Goal: Information Seeking & Learning: Find specific fact

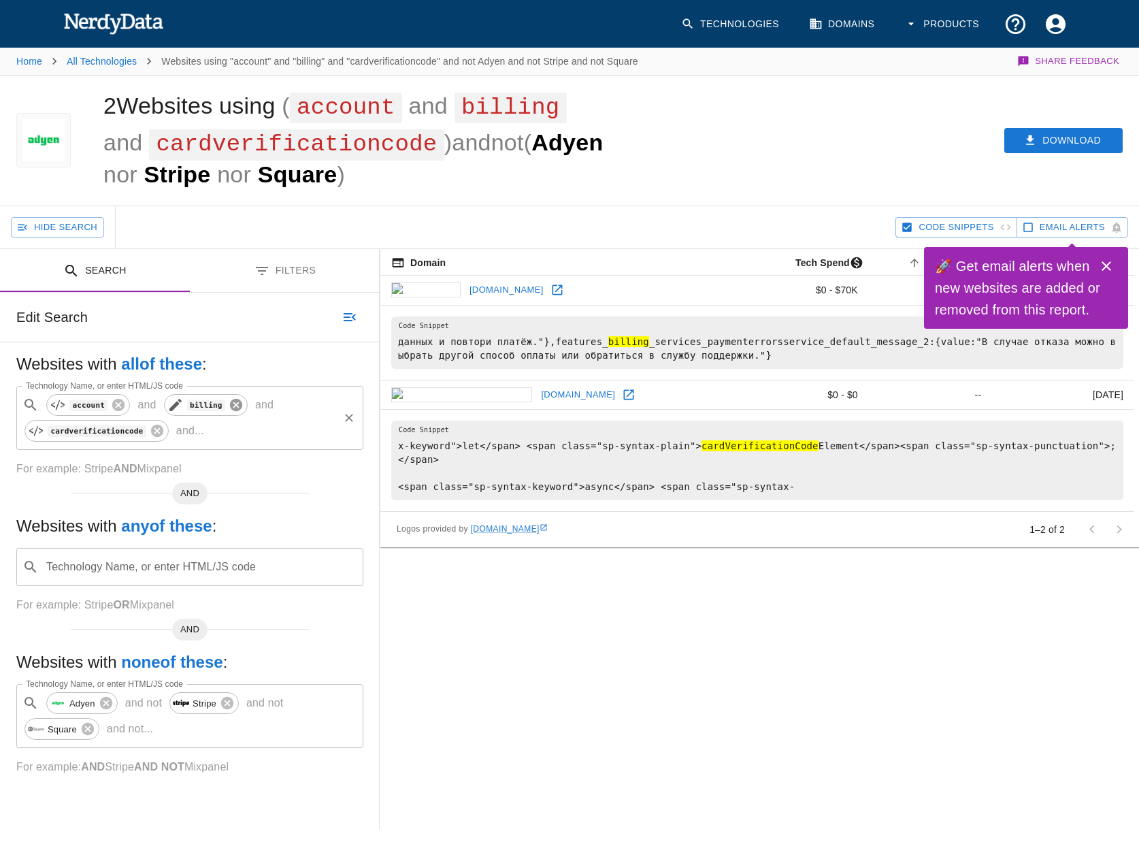
click at [229, 406] on icon at bounding box center [236, 404] width 15 height 15
click at [61, 423] on p "and ..." at bounding box center [41, 431] width 39 height 16
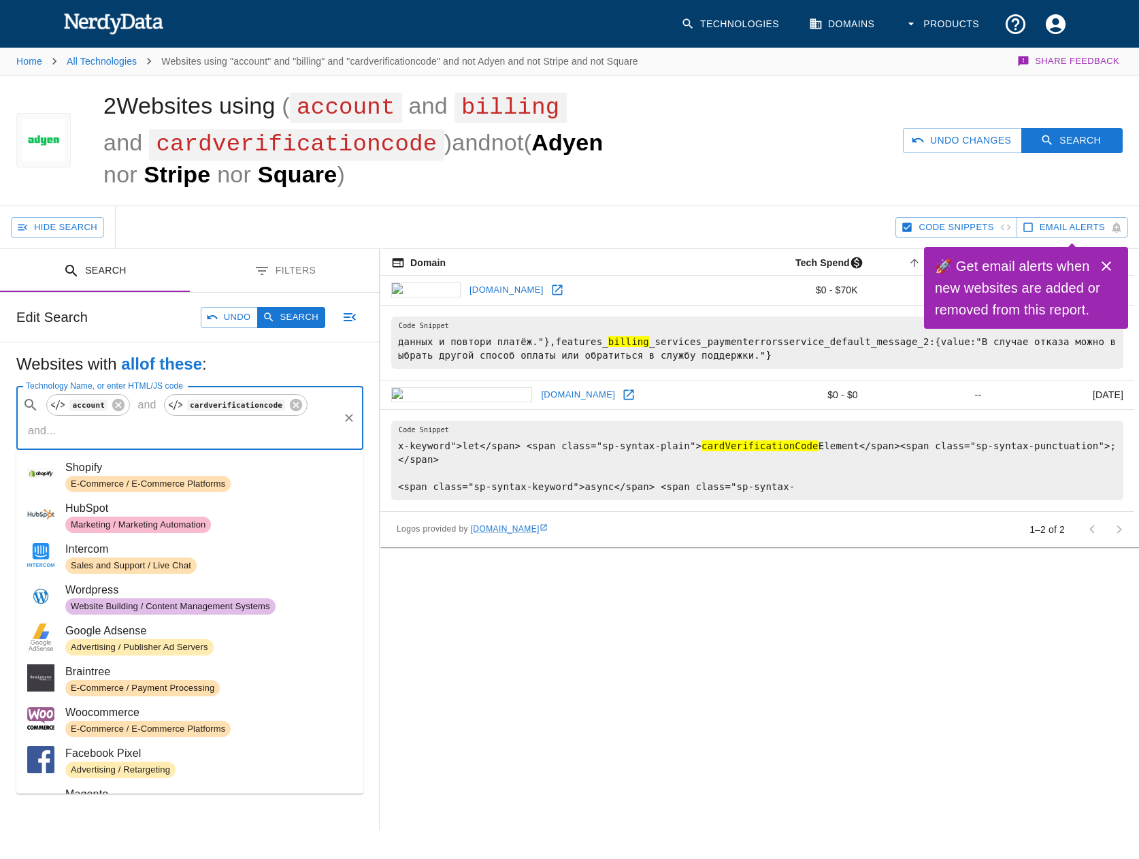
click at [61, 423] on p "and ..." at bounding box center [41, 431] width 39 height 16
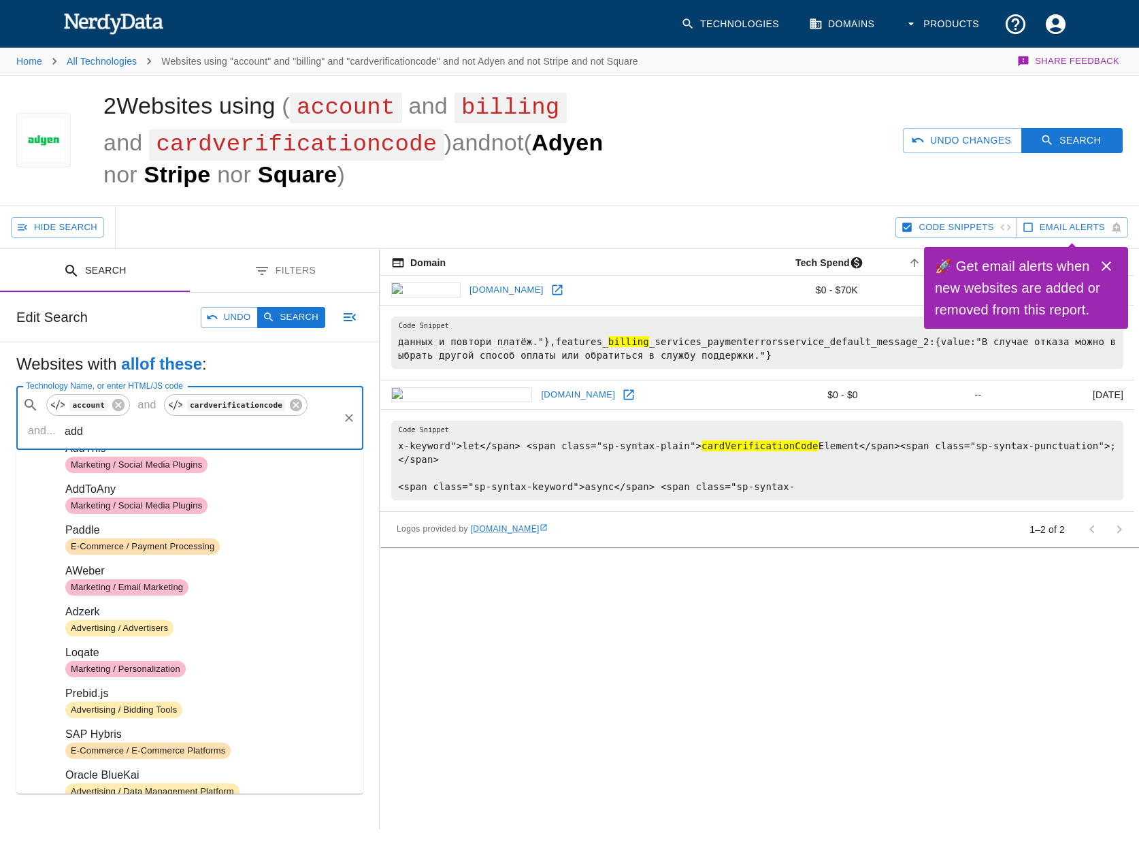
scroll to position [71, 0]
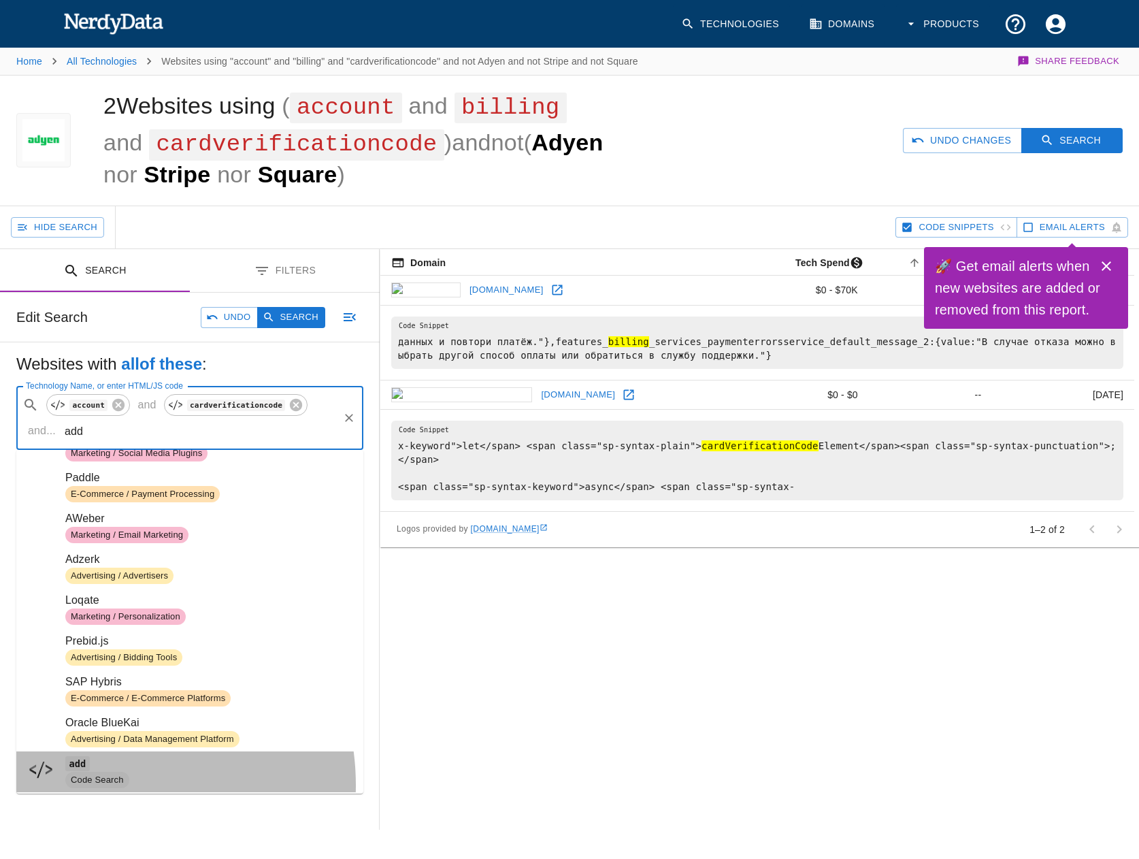
click at [95, 785] on span "Code Search" at bounding box center [97, 780] width 64 height 13
type input "add"
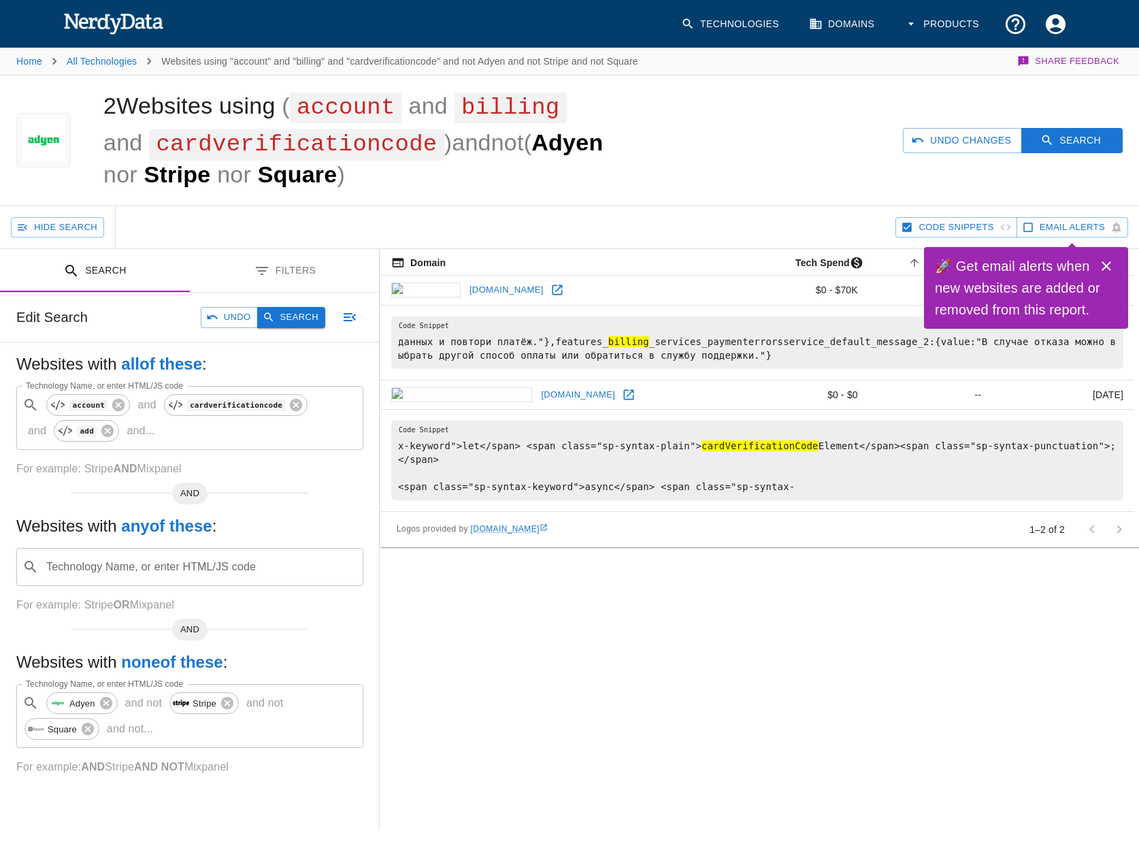
click at [287, 317] on button "Search" at bounding box center [291, 317] width 68 height 21
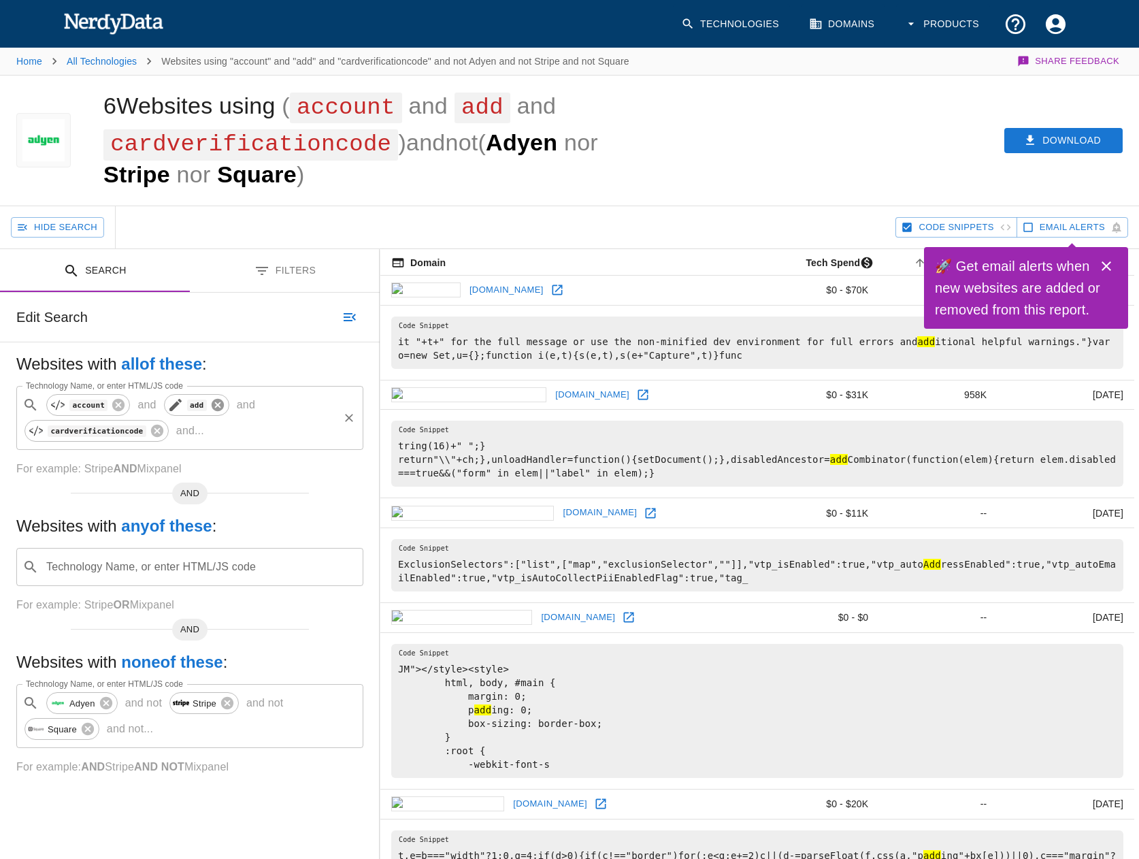
click at [212, 406] on icon at bounding box center [218, 405] width 12 height 12
click at [61, 423] on p "and ..." at bounding box center [41, 431] width 39 height 16
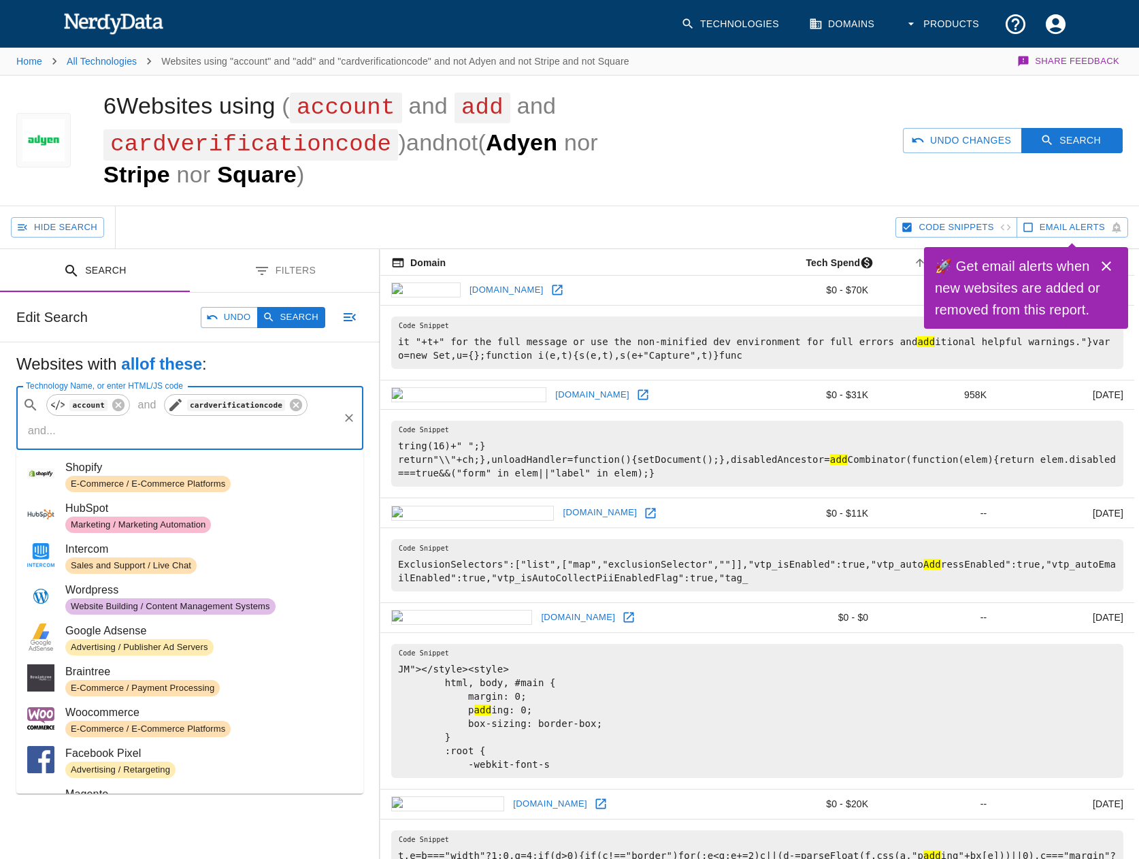
click at [169, 405] on icon at bounding box center [175, 405] width 12 height 12
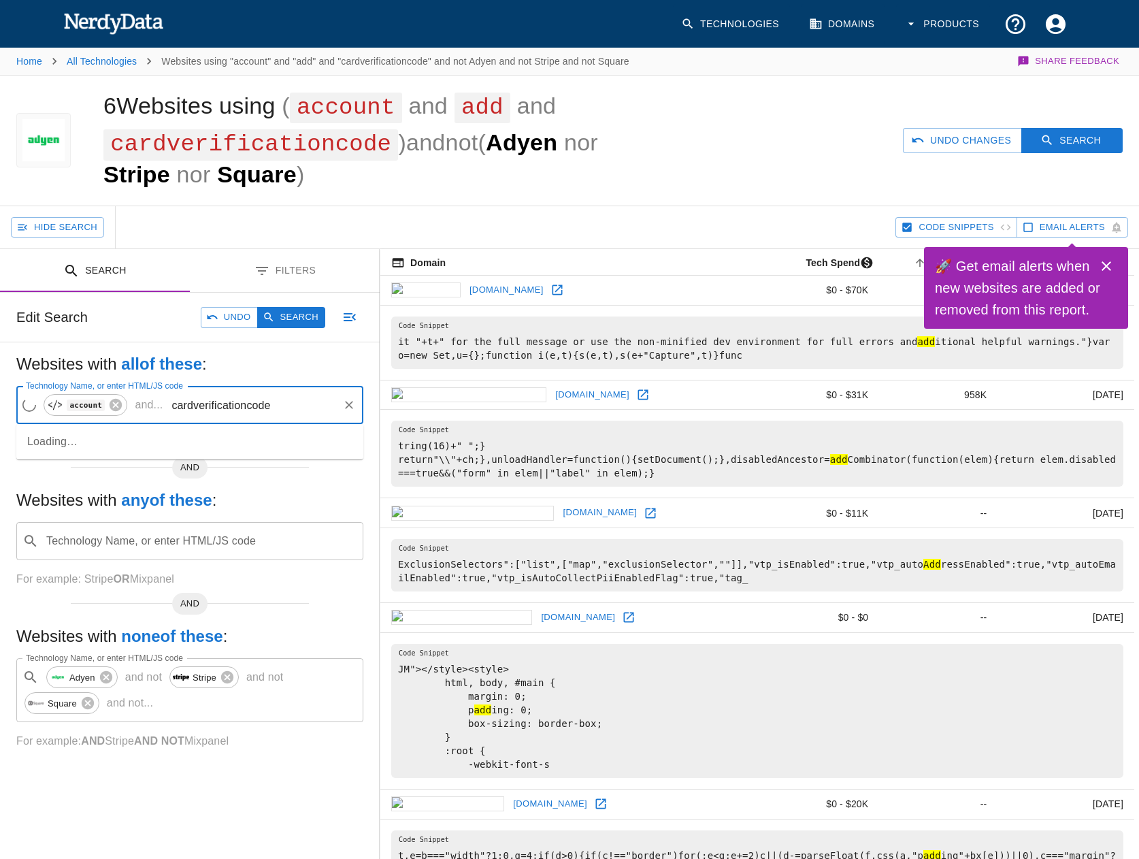
click at [204, 405] on input "cardverificationcode" at bounding box center [252, 405] width 169 height 26
paste input "reditCardCVV"
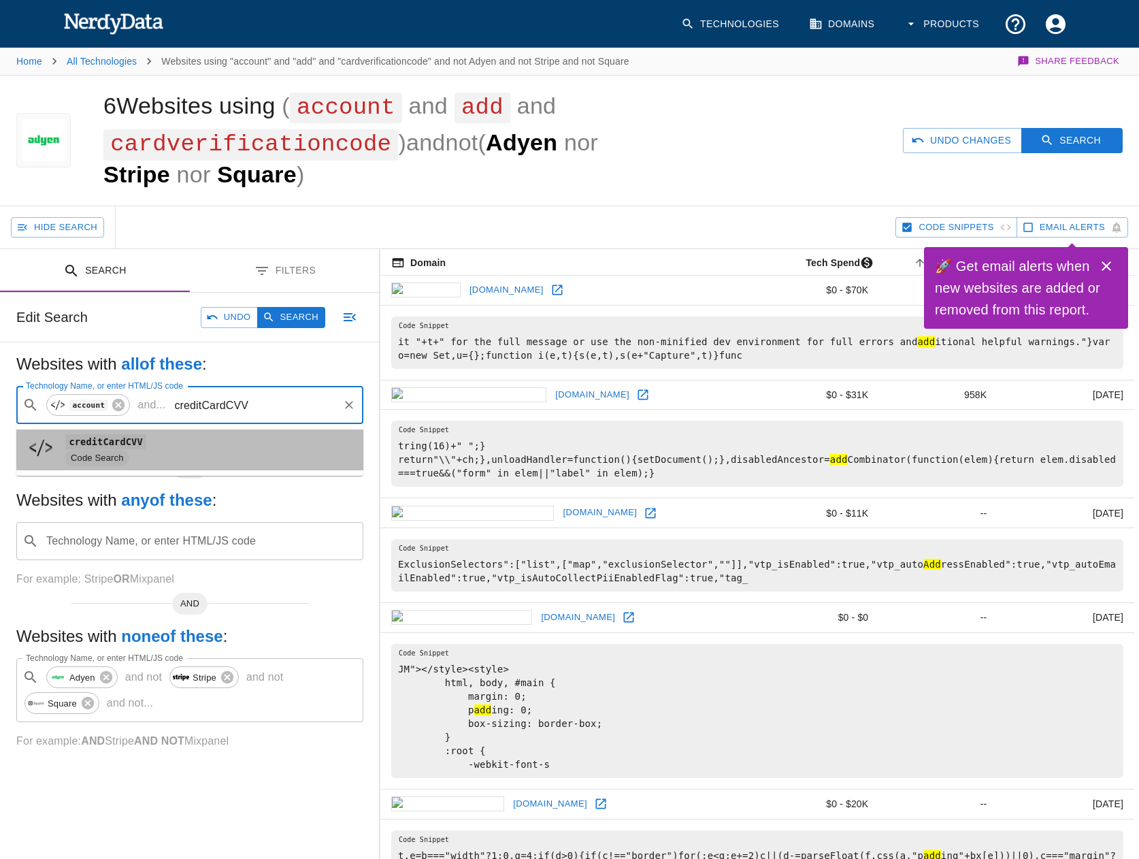
click at [113, 443] on code "creditCardCVV" at bounding box center [105, 441] width 81 height 14
type input "creditCardCVV"
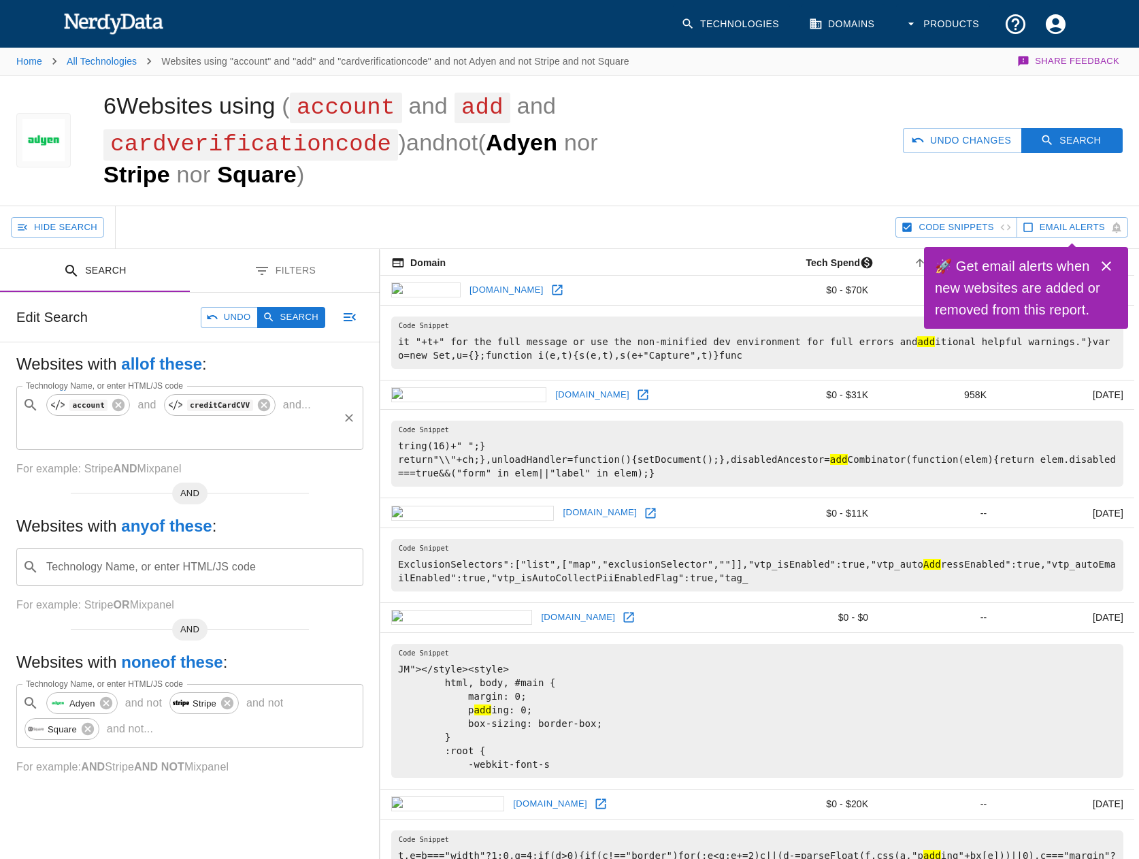
click at [286, 404] on p "and ..." at bounding box center [297, 405] width 39 height 16
click at [284, 414] on div "​ account and creditCardCVV and ... Technology Name, or enter HTML/JS code" at bounding box center [189, 418] width 347 height 64
click at [150, 446] on span "creditcardnumber" at bounding box center [208, 441] width 287 height 16
type input "creditcardnumber"
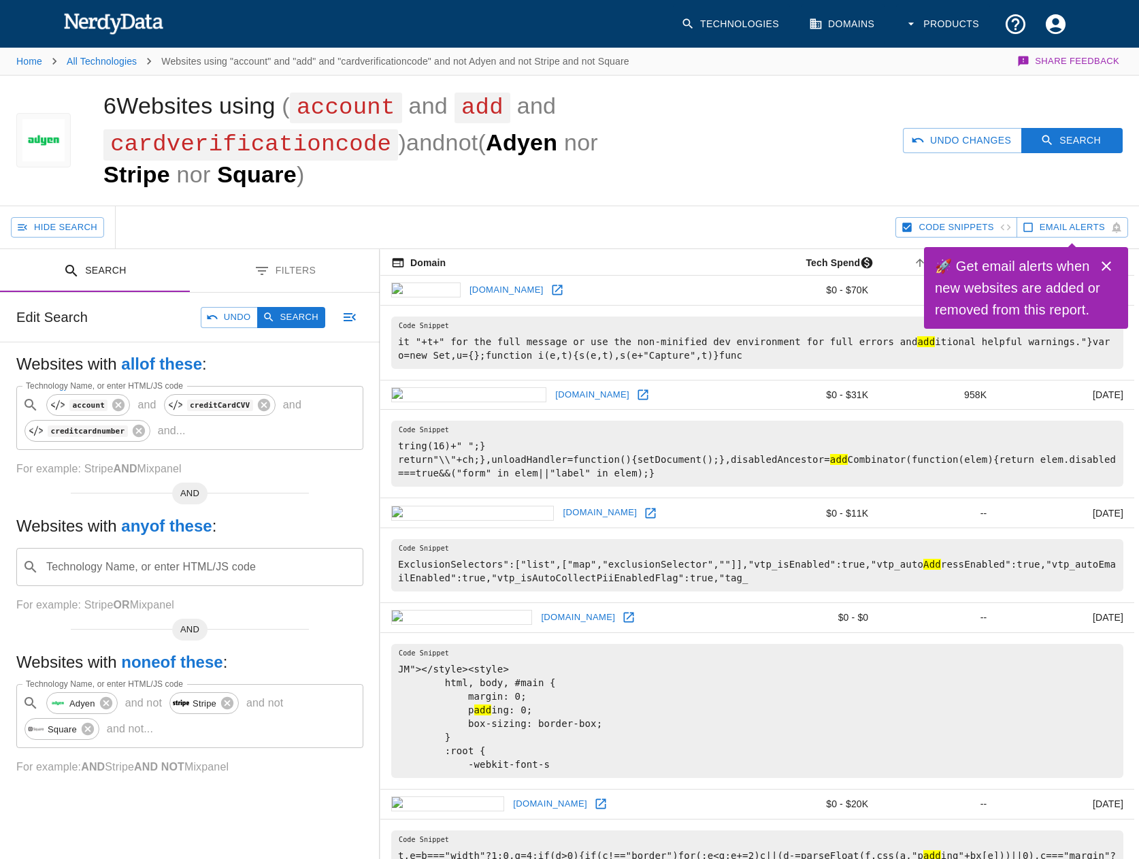
scroll to position [0, 0]
click at [300, 313] on button "Search" at bounding box center [291, 317] width 68 height 21
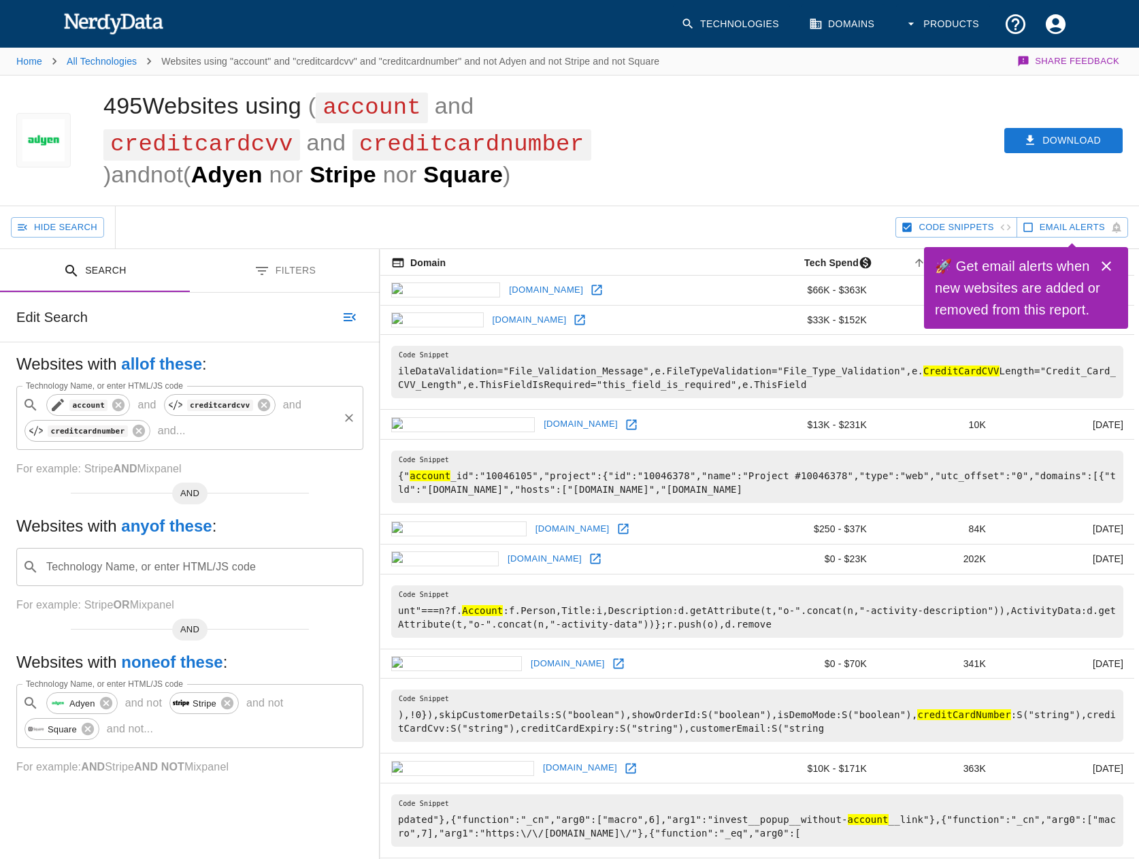
click at [63, 406] on icon at bounding box center [58, 405] width 16 height 16
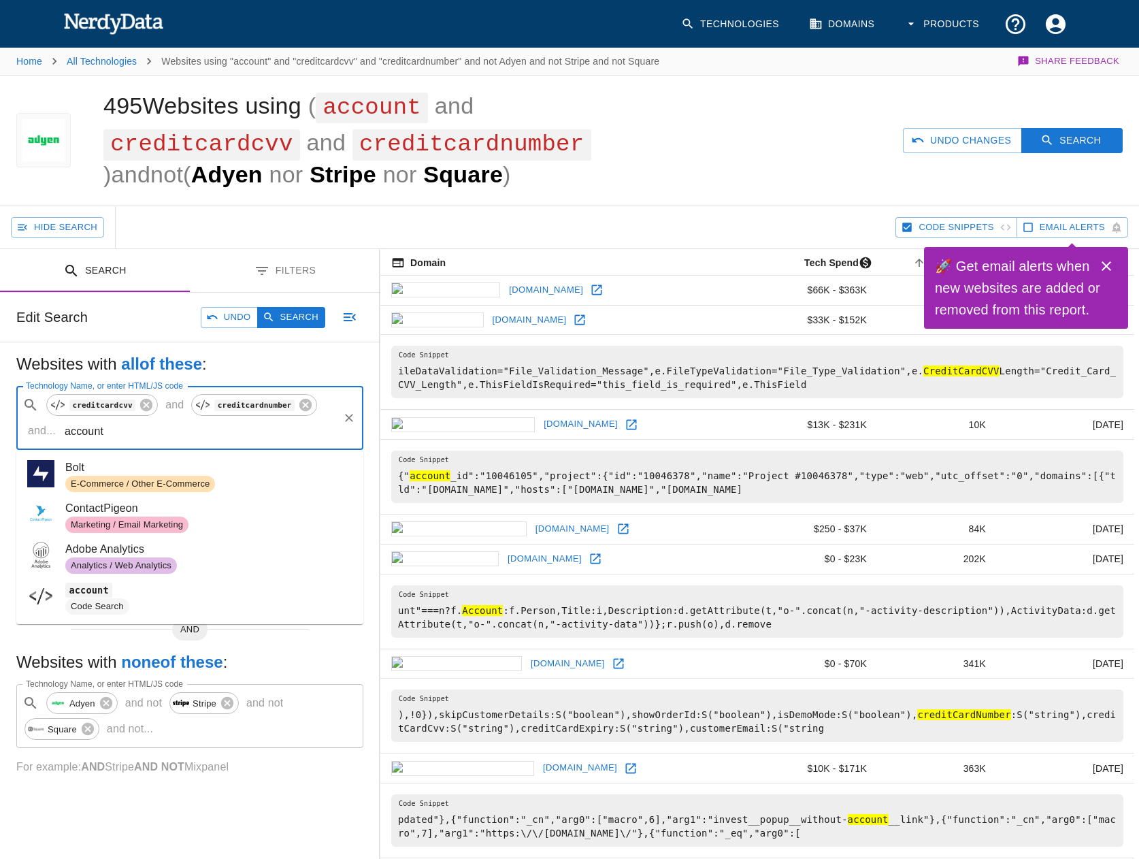
click at [61, 434] on input "account" at bounding box center [199, 431] width 276 height 26
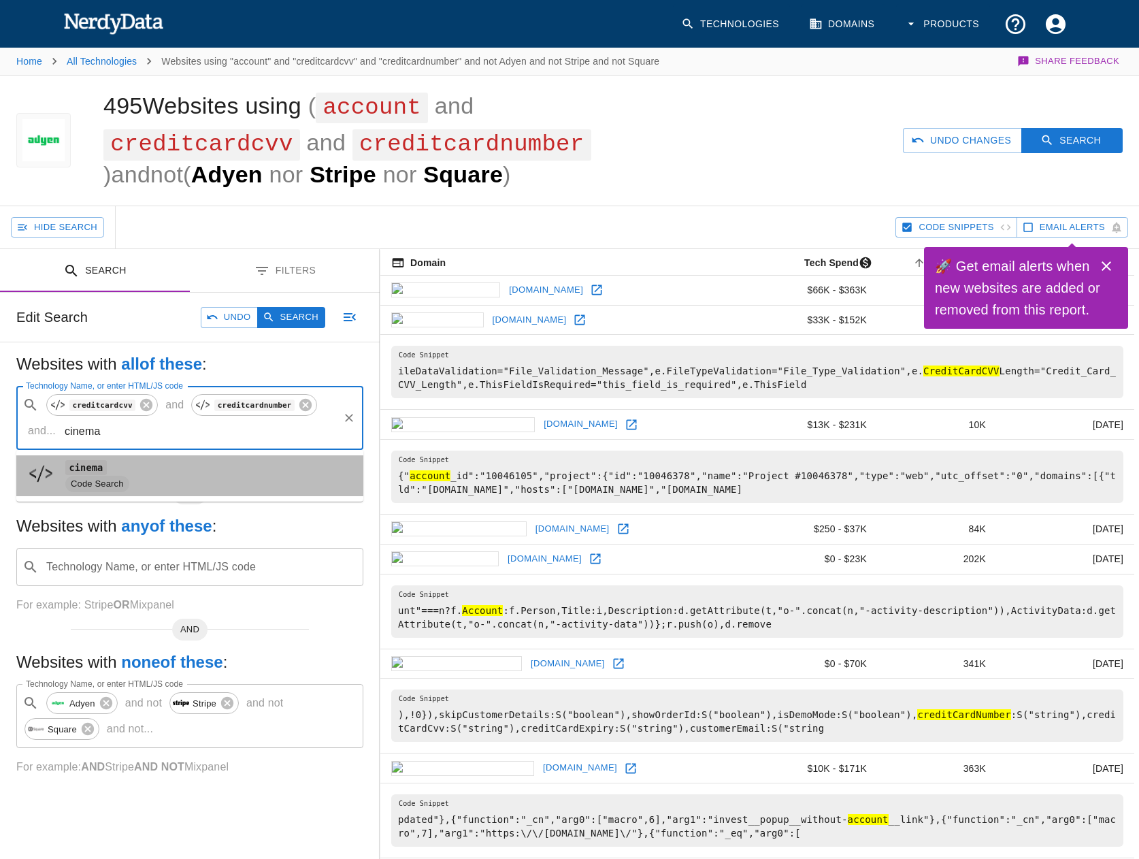
click at [95, 478] on span "Code Search" at bounding box center [97, 484] width 64 height 13
type input "cinema"
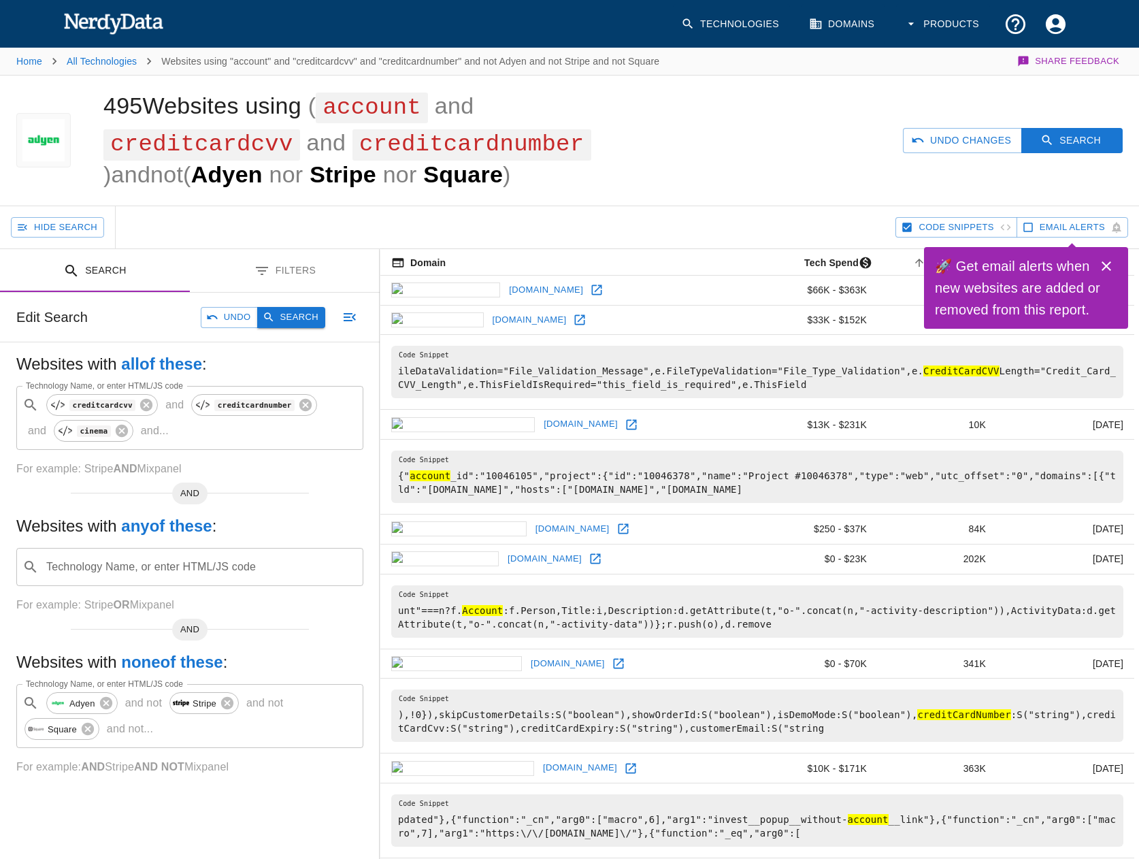
click at [282, 325] on button "Search" at bounding box center [291, 317] width 68 height 21
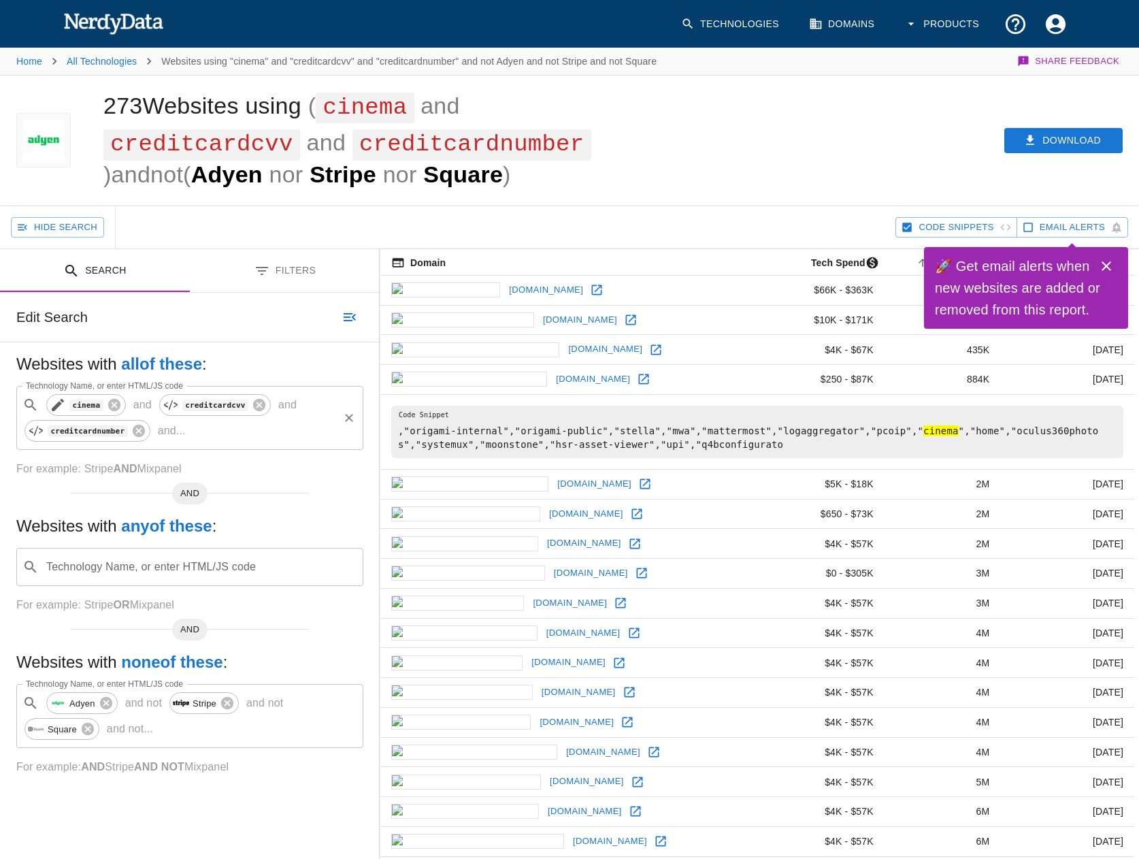
click at [56, 410] on icon at bounding box center [58, 405] width 16 height 16
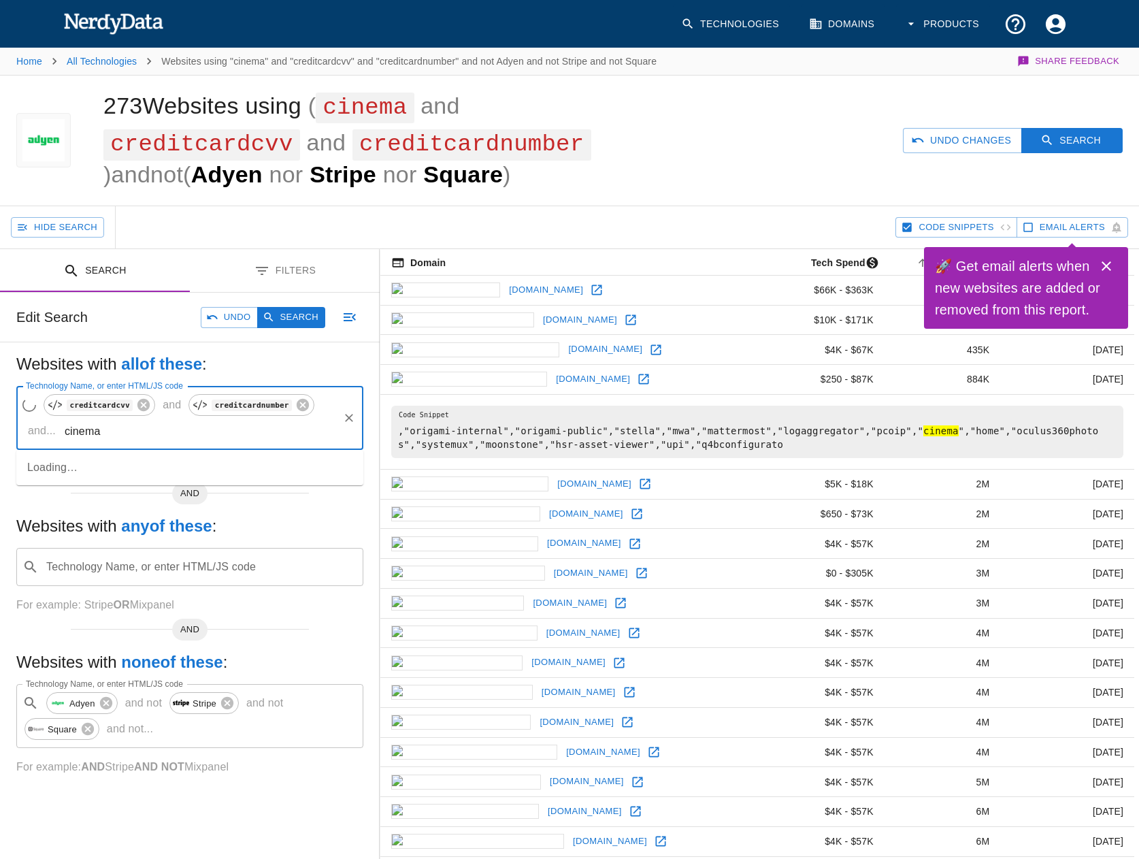
click at [61, 429] on input "cinema" at bounding box center [199, 431] width 276 height 26
click at [67, 523] on span "Code Search" at bounding box center [97, 525] width 64 height 13
type input "popcorn"
click at [292, 319] on button "Search" at bounding box center [291, 317] width 68 height 21
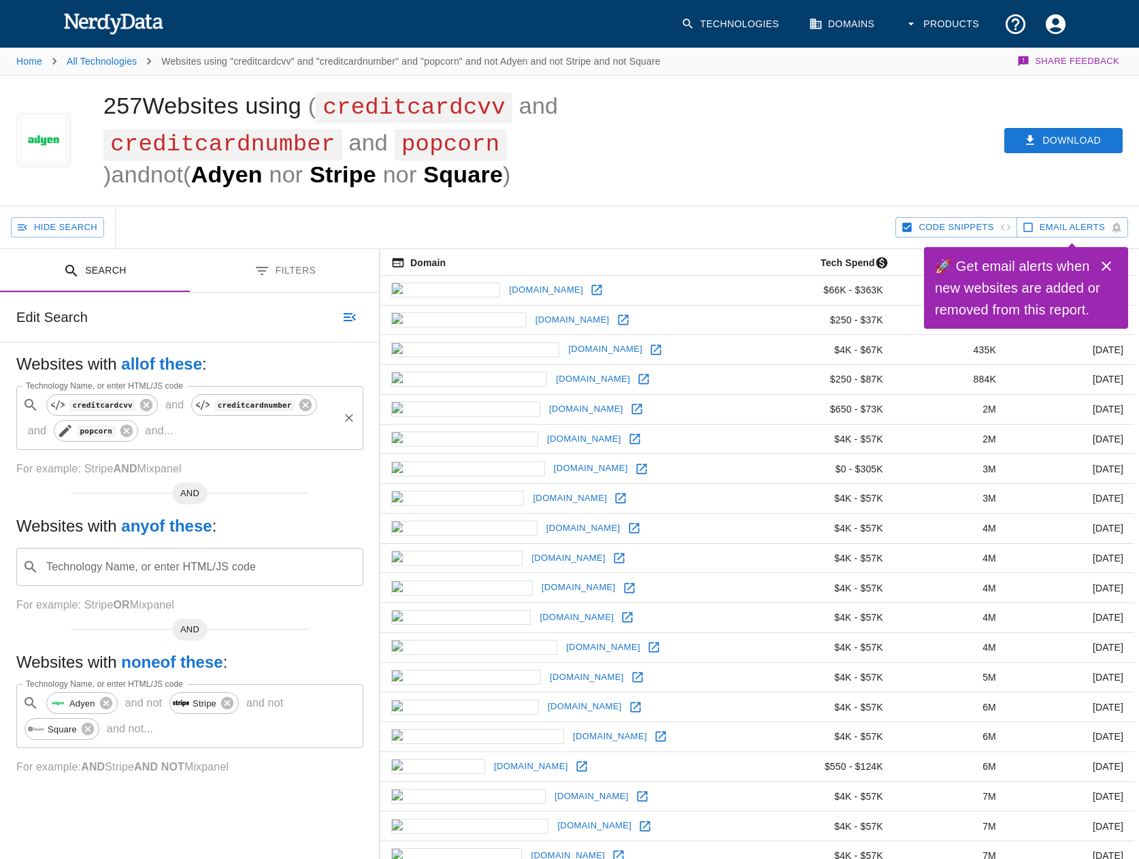
click at [59, 433] on icon at bounding box center [65, 431] width 12 height 12
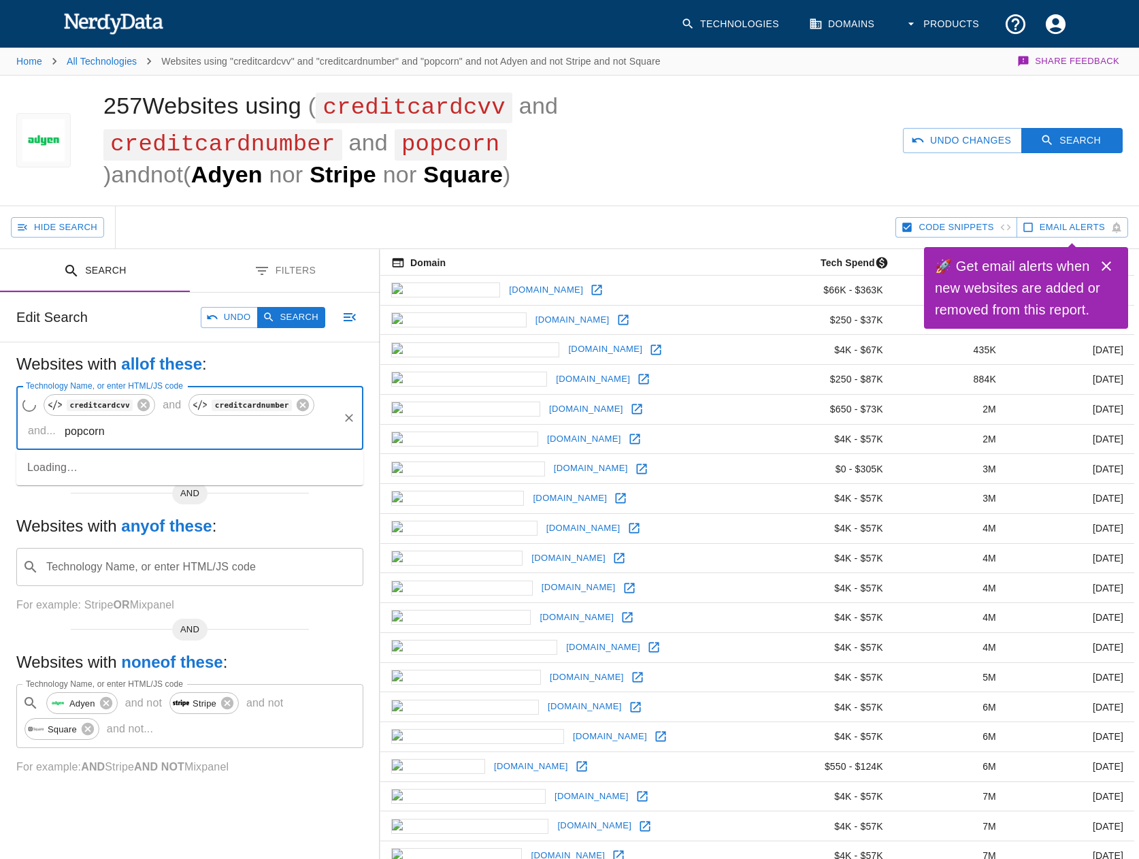
click at [61, 431] on input "popcorn" at bounding box center [199, 431] width 276 height 26
click at [102, 483] on span "Code Search" at bounding box center [97, 484] width 64 height 13
type input "vet"
click at [283, 319] on button "Search" at bounding box center [291, 317] width 68 height 21
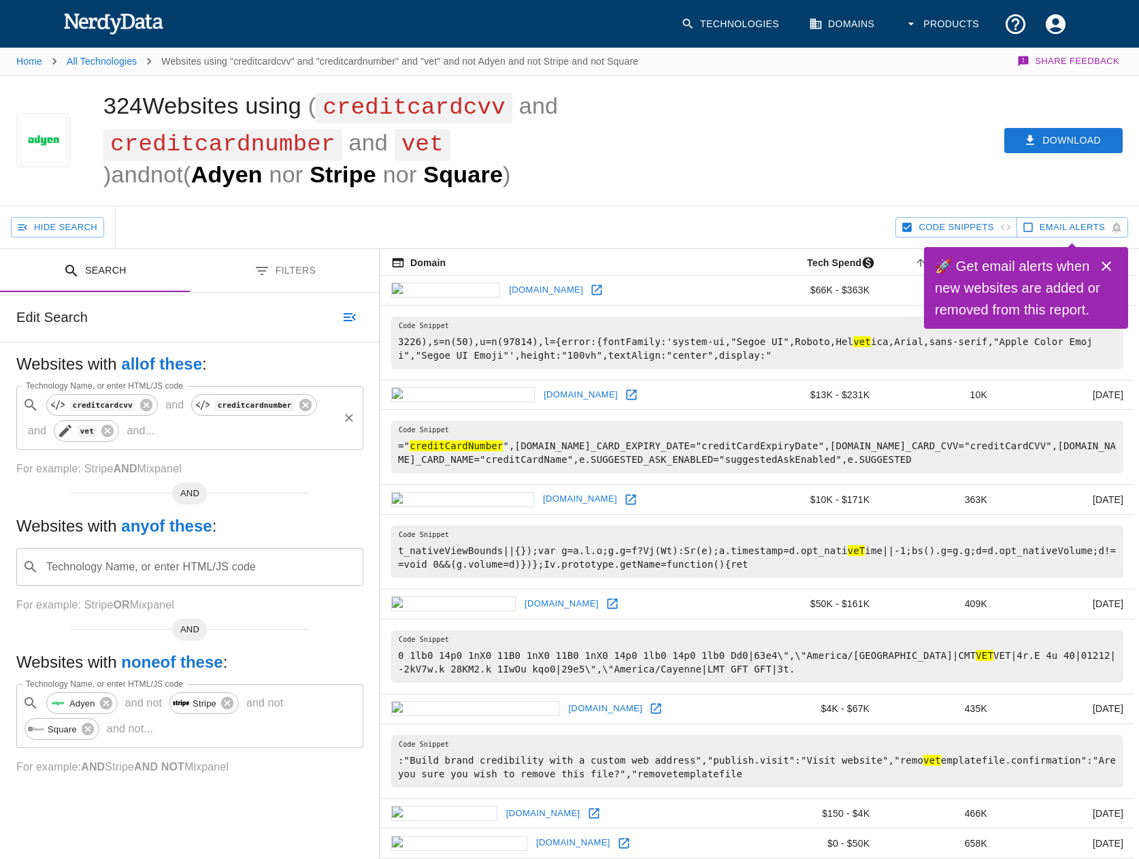
click at [59, 427] on icon at bounding box center [65, 431] width 12 height 12
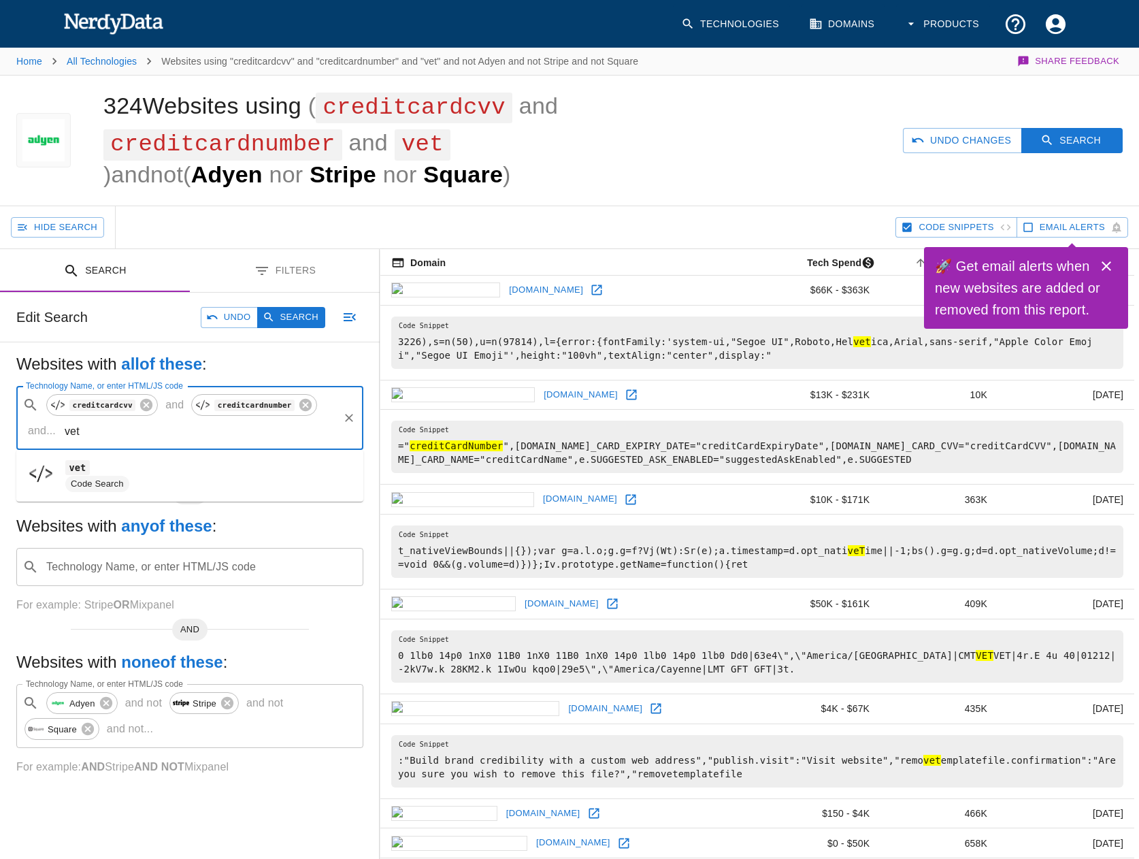
click at [61, 431] on input "vet" at bounding box center [199, 431] width 276 height 26
click at [106, 478] on span "Code Search" at bounding box center [97, 484] width 64 height 13
type input "funding"
click at [310, 308] on button "Search" at bounding box center [291, 317] width 68 height 21
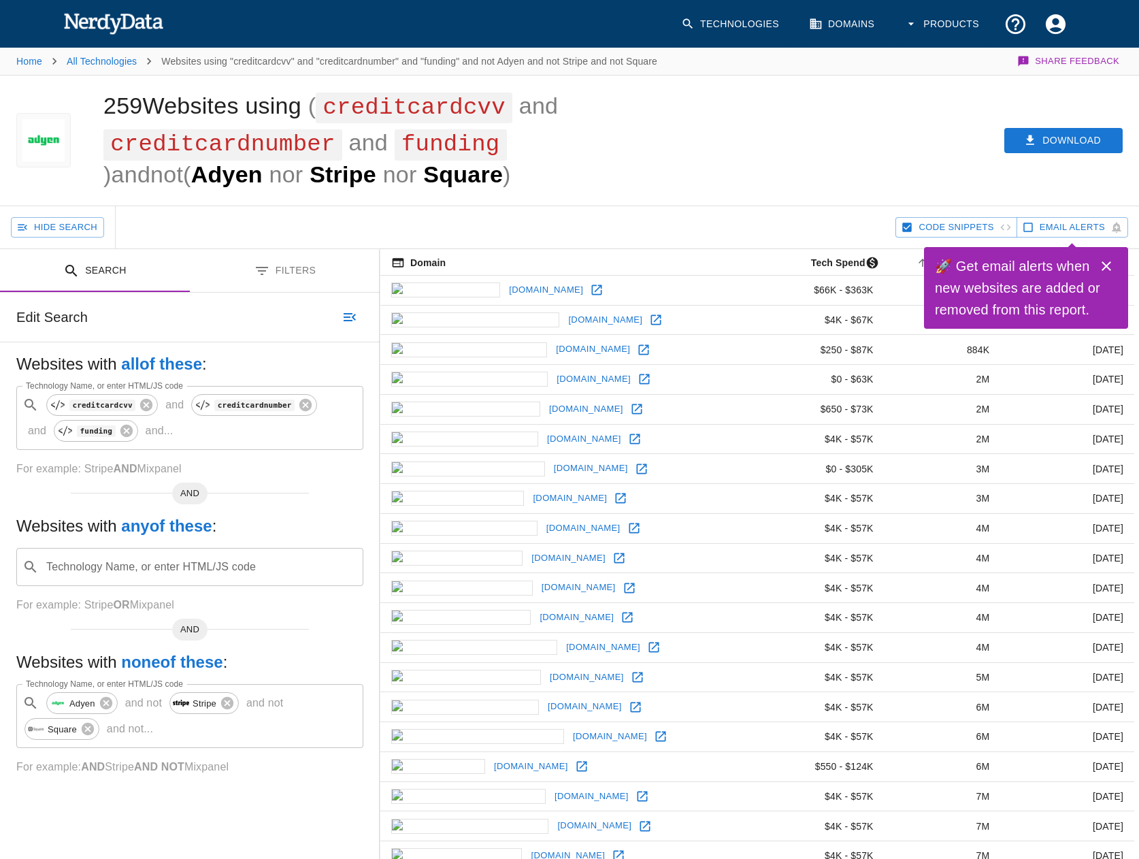
click at [604, 319] on td "goleicestershire.com" at bounding box center [570, 320] width 380 height 30
click at [57, 434] on icon at bounding box center [65, 431] width 16 height 16
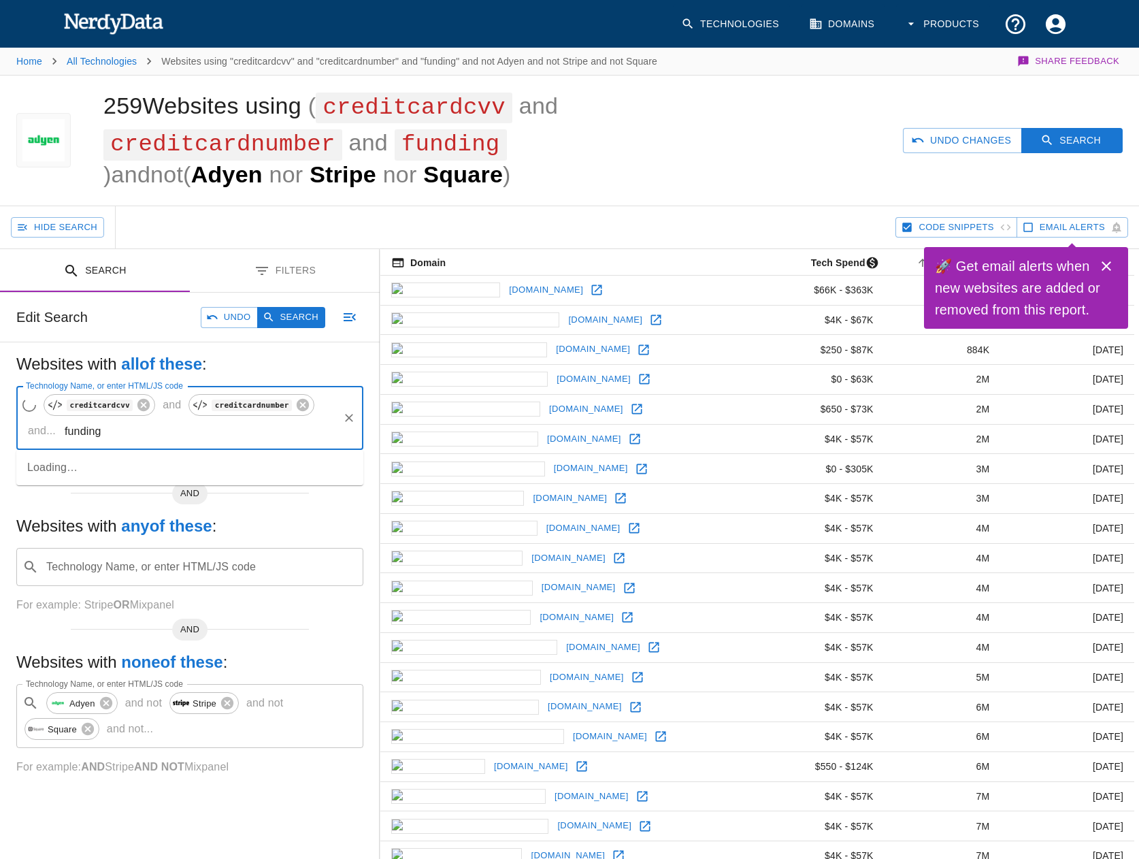
click at [61, 431] on input "funding" at bounding box center [199, 431] width 276 height 26
click at [125, 472] on span "topup" at bounding box center [208, 467] width 287 height 16
type input "topup"
click at [285, 322] on button "Search" at bounding box center [291, 317] width 68 height 21
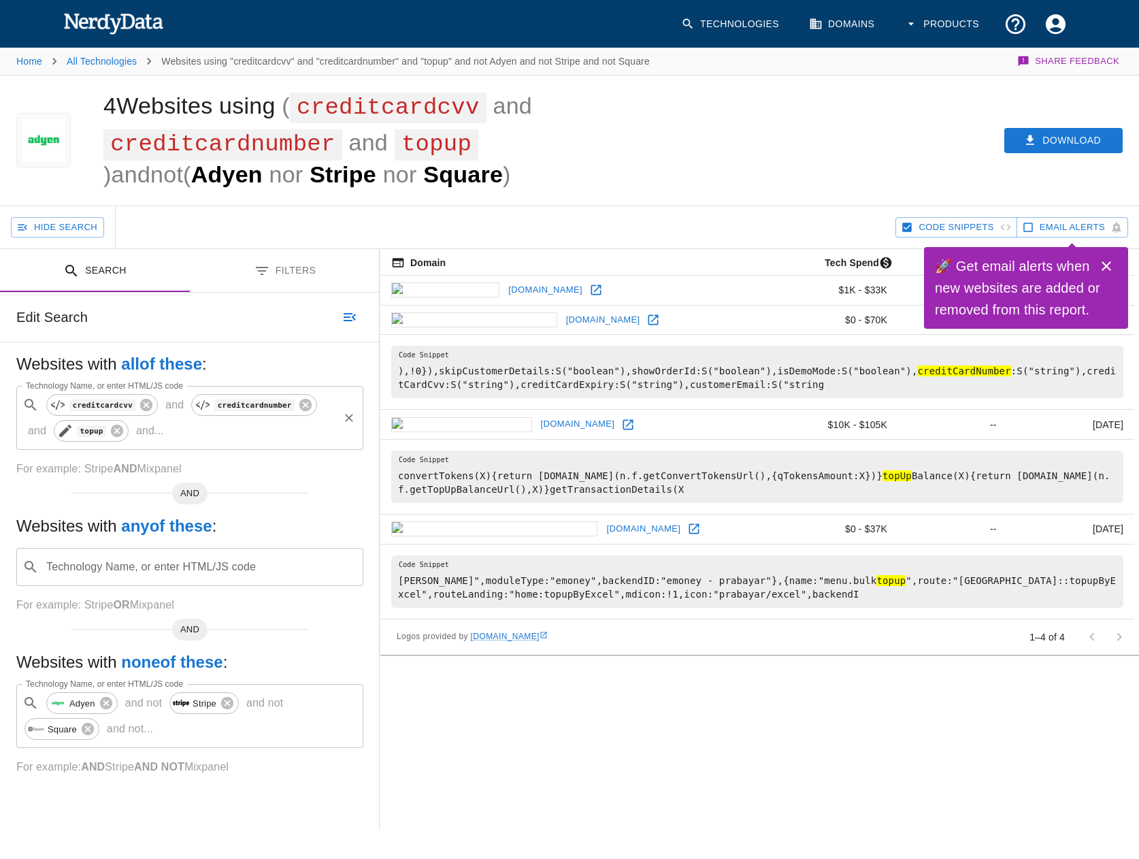
click at [57, 428] on icon at bounding box center [65, 431] width 16 height 16
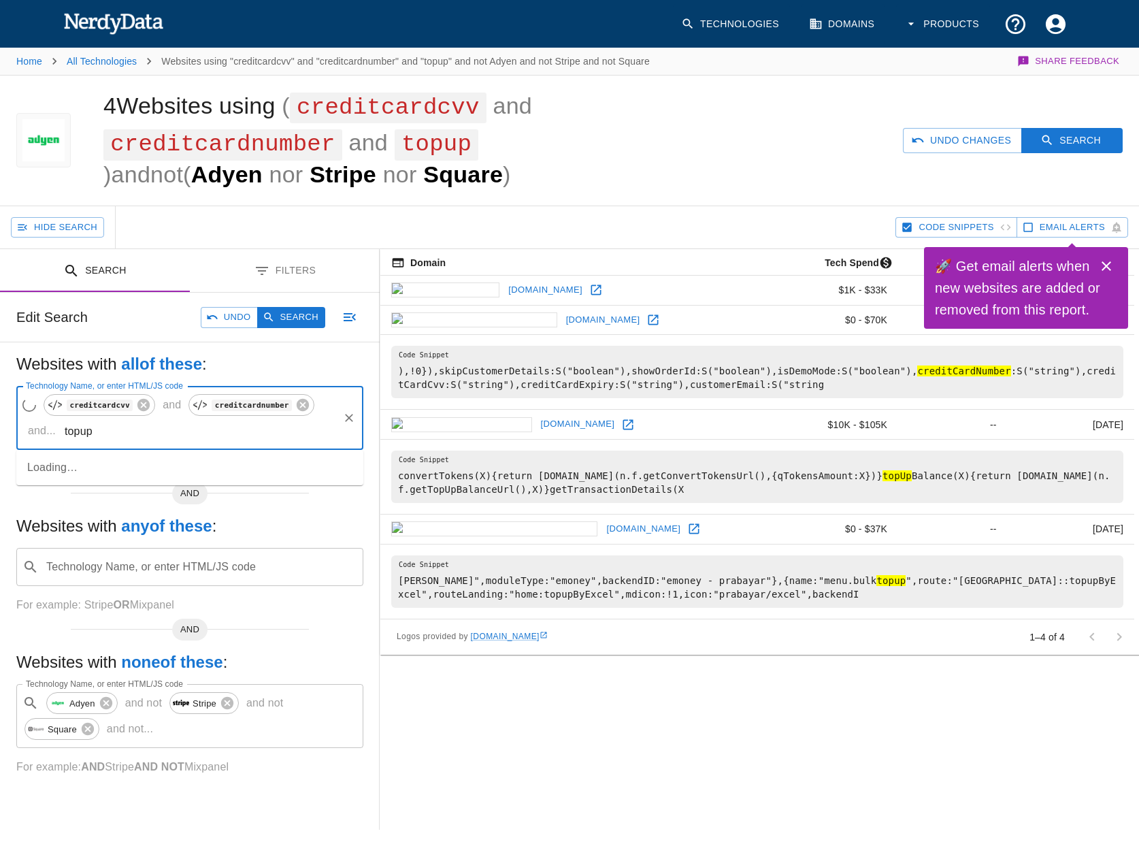
click at [61, 434] on input "topup" at bounding box center [199, 431] width 276 height 26
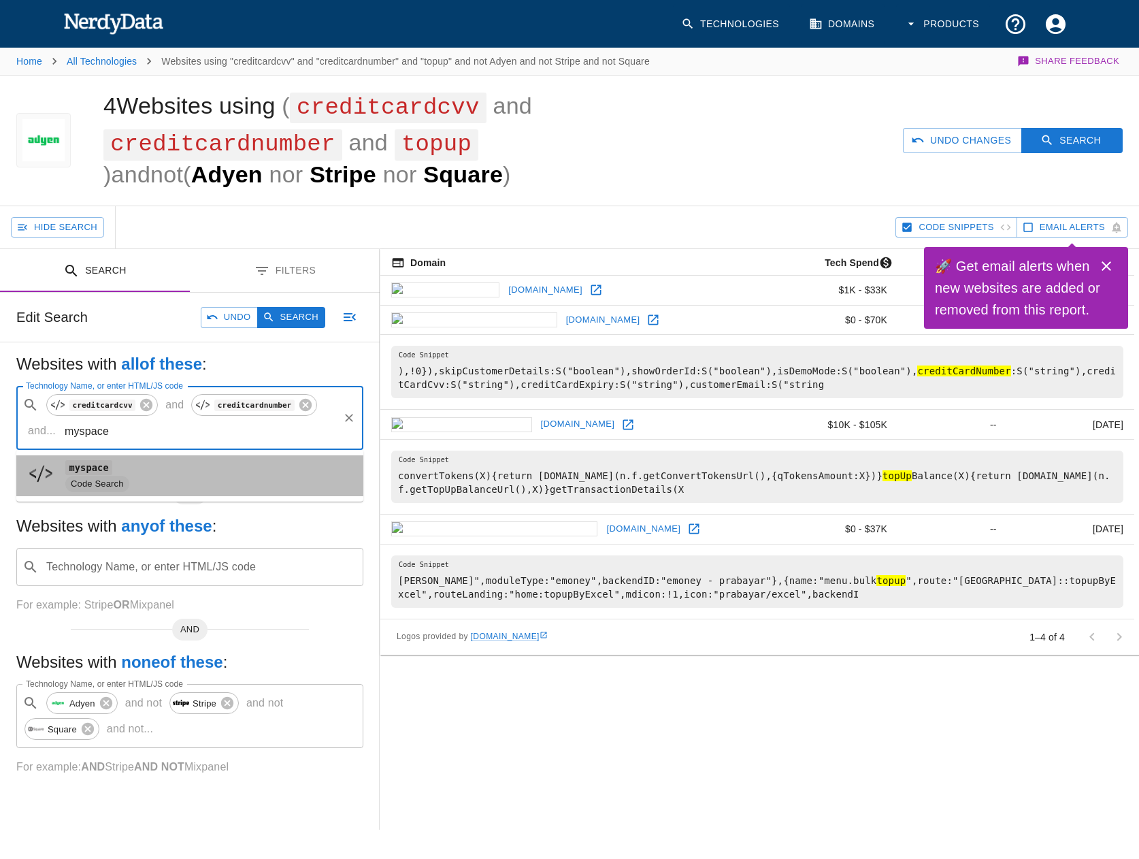
click at [125, 469] on span "myspace" at bounding box center [208, 467] width 287 height 16
type input "myspace"
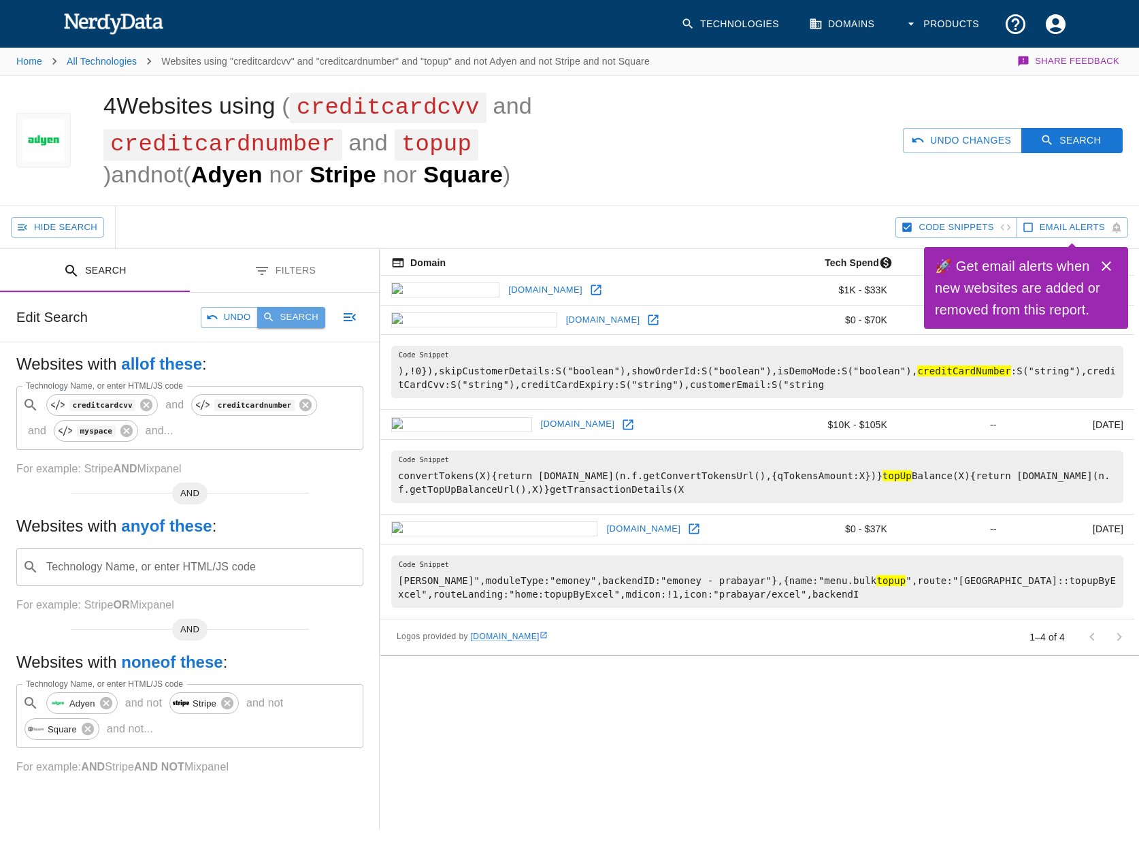
click at [284, 310] on button "Search" at bounding box center [291, 317] width 68 height 21
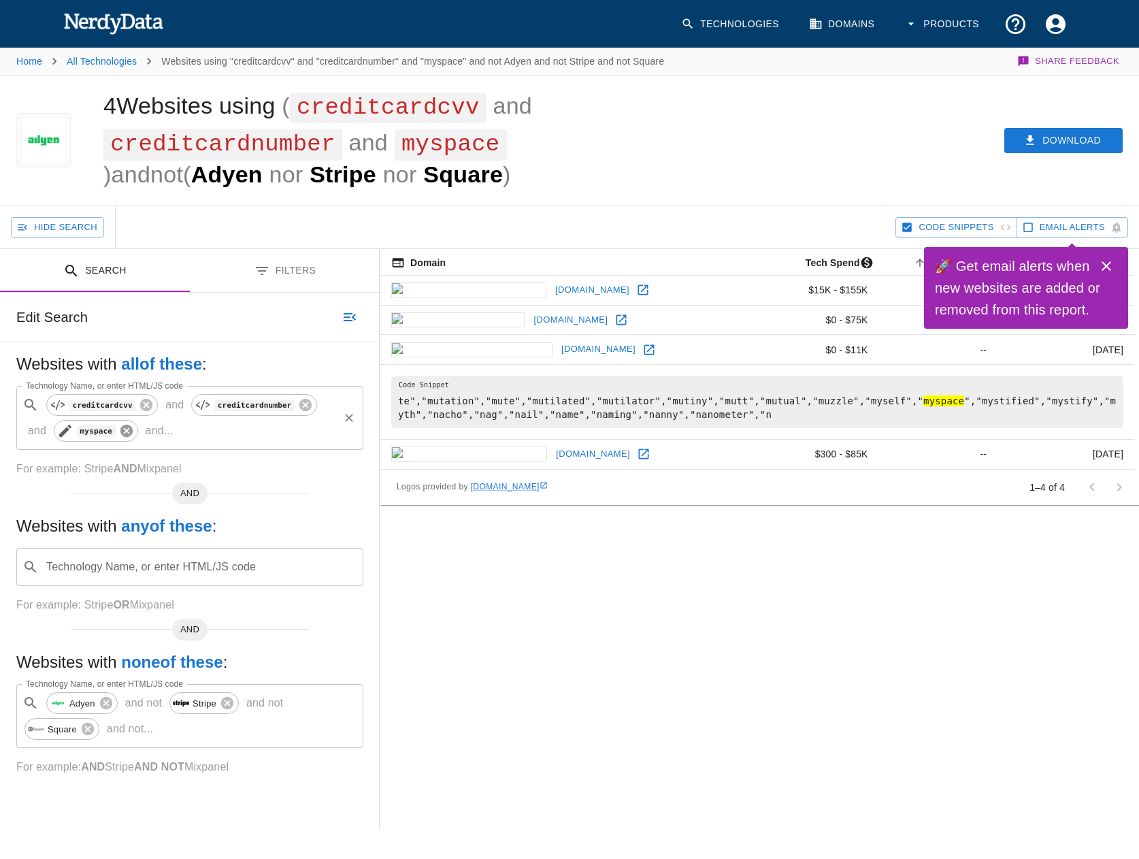
click at [120, 431] on icon at bounding box center [126, 431] width 12 height 12
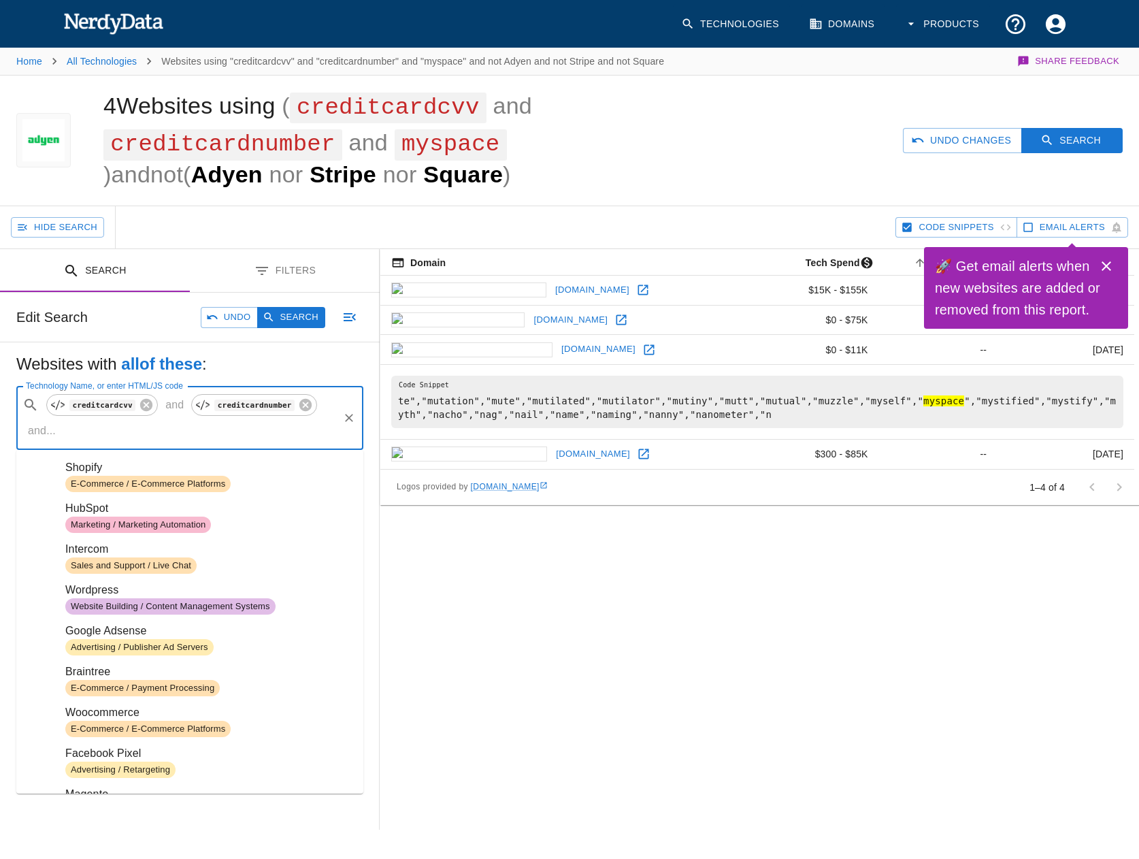
click at [142, 427] on input "Technology Name, or enter HTML/JS code" at bounding box center [199, 431] width 276 height 26
